Goal: Information Seeking & Learning: Learn about a topic

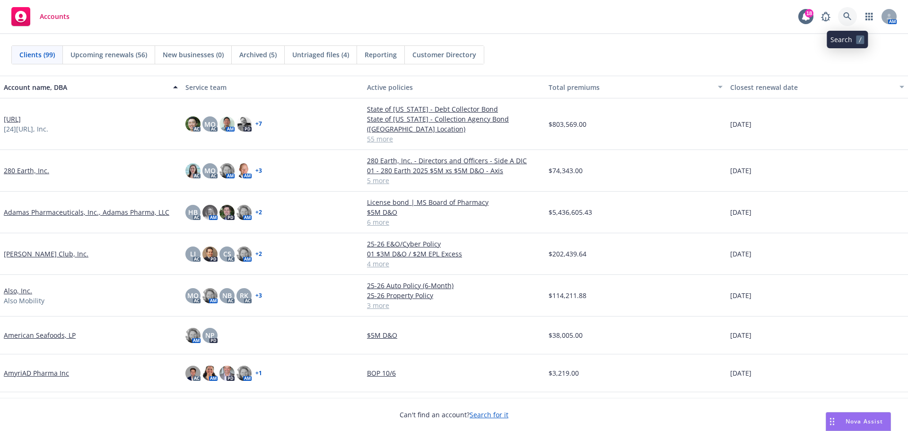
click at [843, 12] on icon at bounding box center [847, 16] width 9 height 9
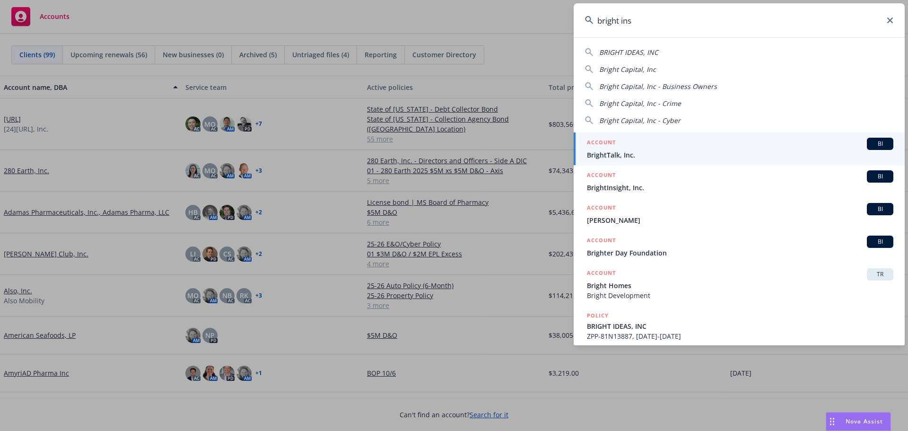
type input "bright insi"
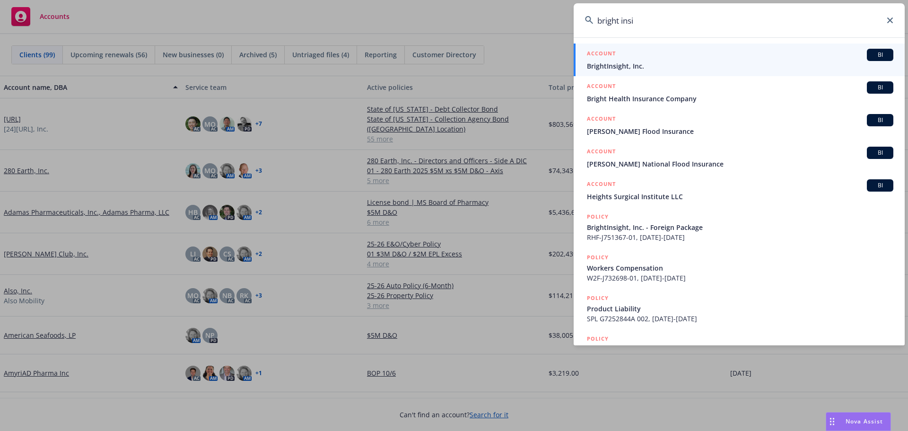
click at [876, 52] on span "BI" at bounding box center [879, 55] width 19 height 9
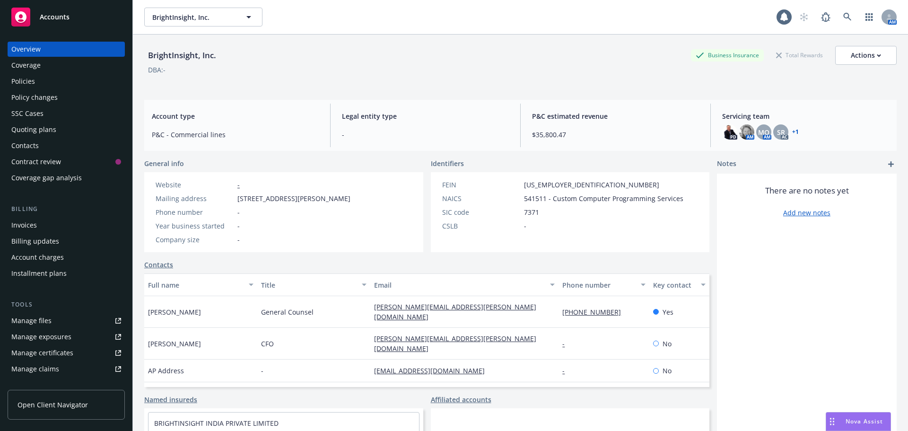
click at [35, 81] on div "Policies" at bounding box center [66, 81] width 110 height 15
